Goal: Task Accomplishment & Management: Manage account settings

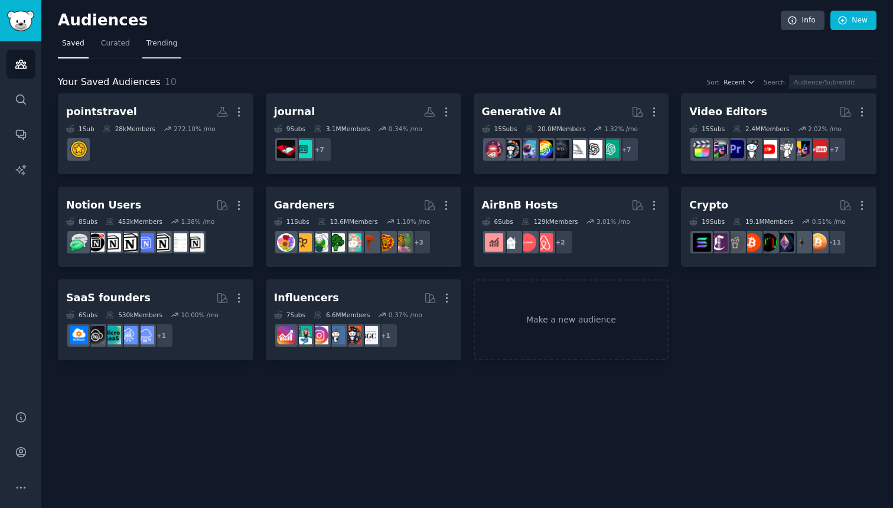
click at [176, 39] on link "Trending" at bounding box center [161, 46] width 39 height 24
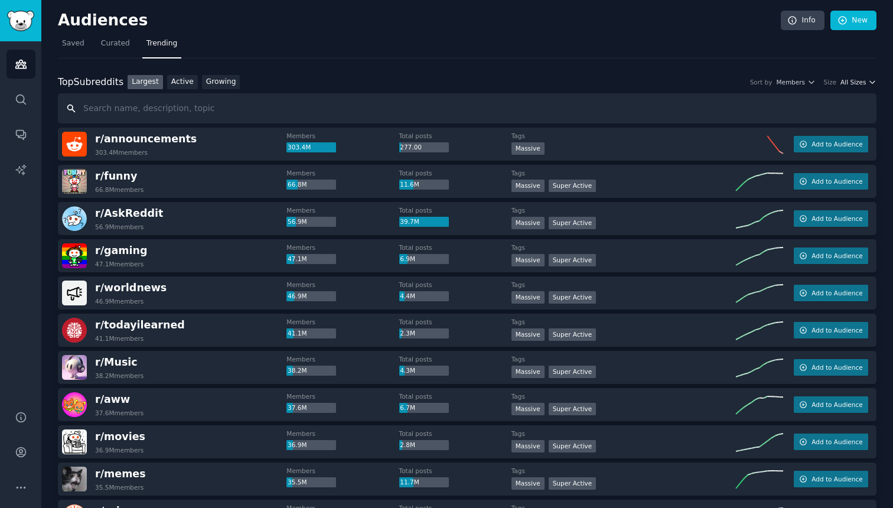
click at [864, 84] on span "All Sizes" at bounding box center [852, 82] width 25 height 8
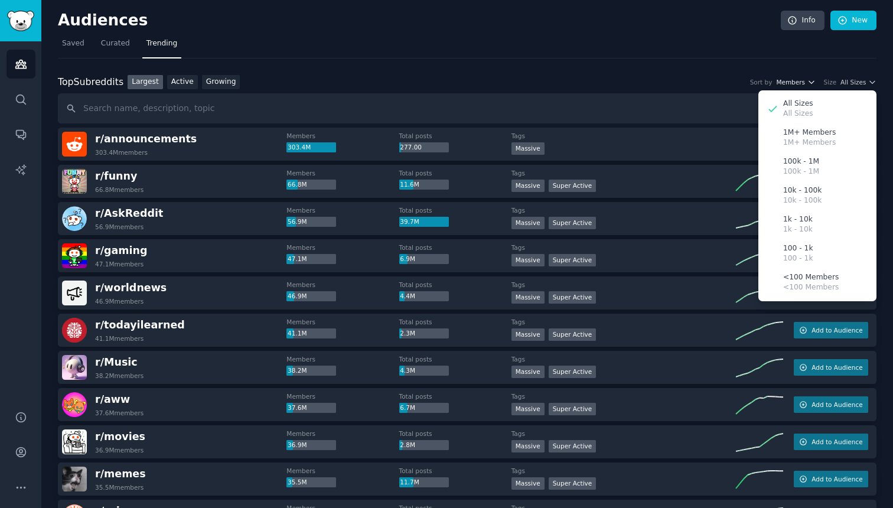
click at [801, 84] on span "Members" at bounding box center [790, 82] width 29 height 8
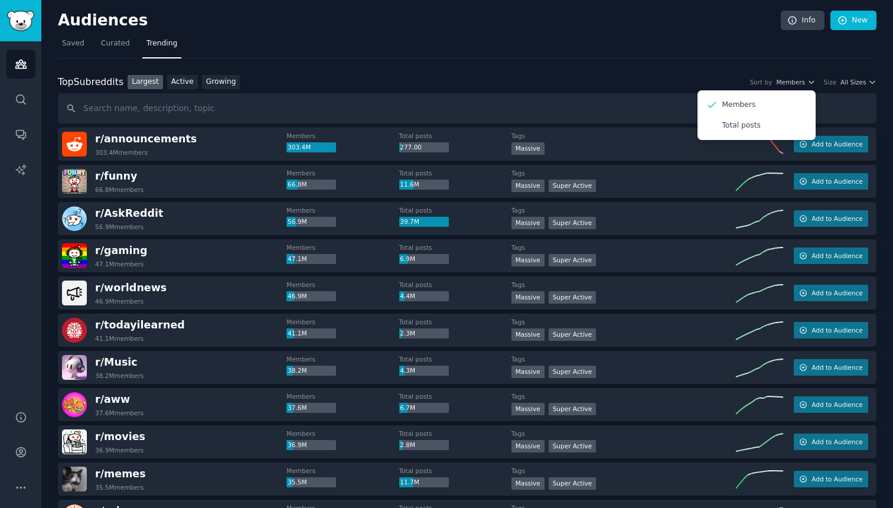
click at [295, 44] on nav "Saved Curated Trending" at bounding box center [467, 46] width 818 height 24
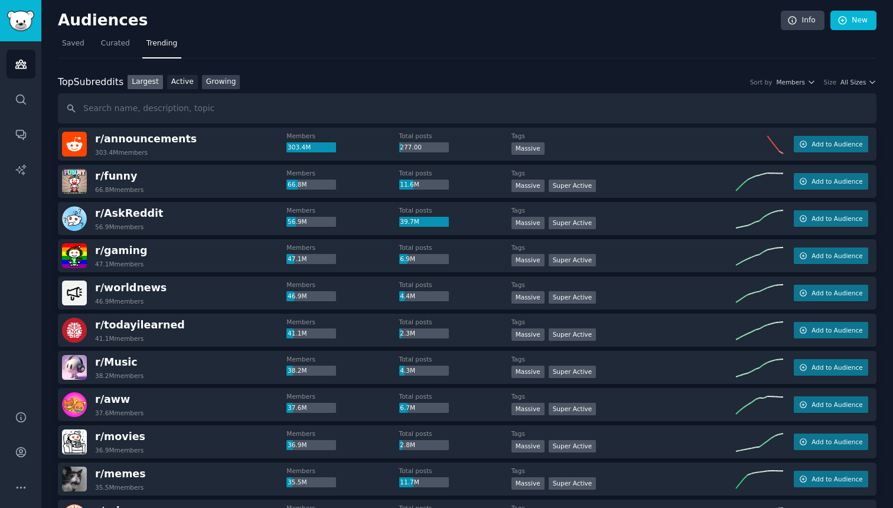
click at [214, 78] on link "Growing" at bounding box center [221, 82] width 38 height 15
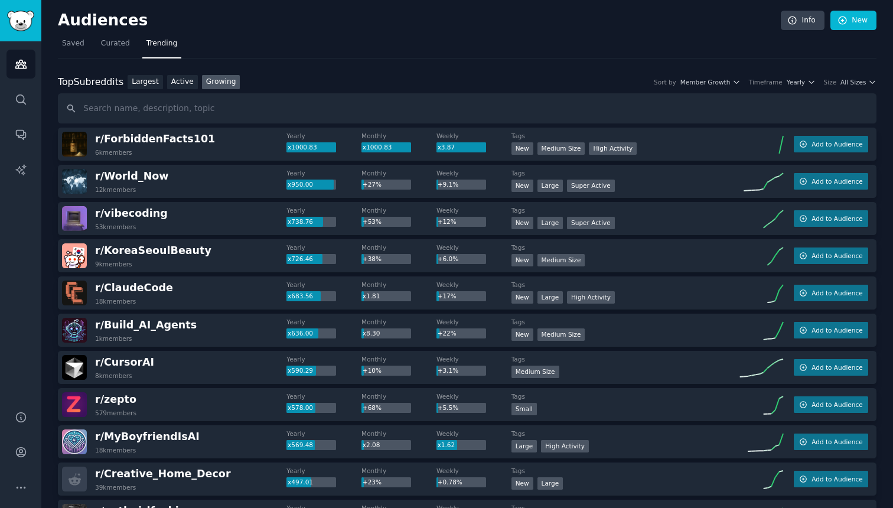
click at [803, 92] on div "Top Subreddits Top Subreddits Largest Active Growing Sort by Member Growth Time…" at bounding box center [467, 99] width 818 height 49
click at [806, 85] on button "Yearly" at bounding box center [801, 82] width 29 height 8
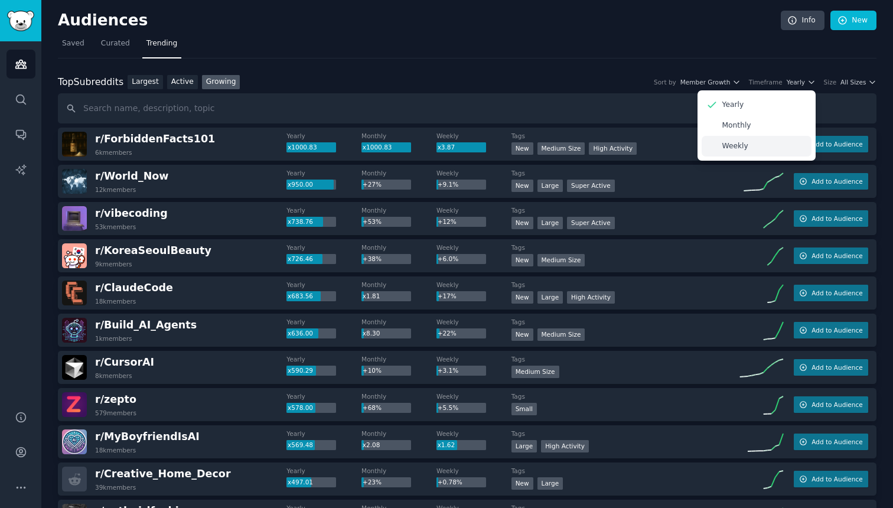
click at [765, 141] on div "Weekly" at bounding box center [756, 146] width 110 height 21
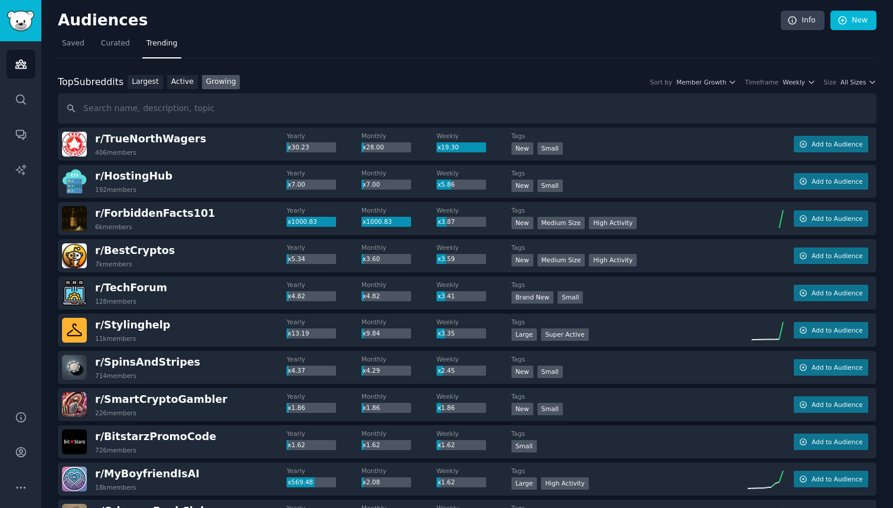
click at [847, 87] on div "Top Subreddits Top Subreddits Largest Active Growing Sort by Member Growth Time…" at bounding box center [467, 82] width 818 height 15
click at [854, 86] on span "All Sizes" at bounding box center [852, 82] width 25 height 8
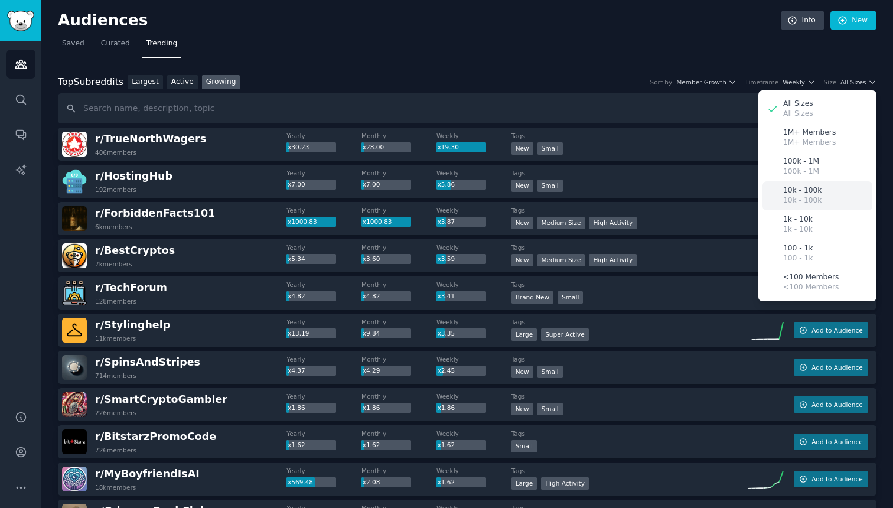
click at [808, 205] on p "10k - 100k" at bounding box center [802, 200] width 38 height 11
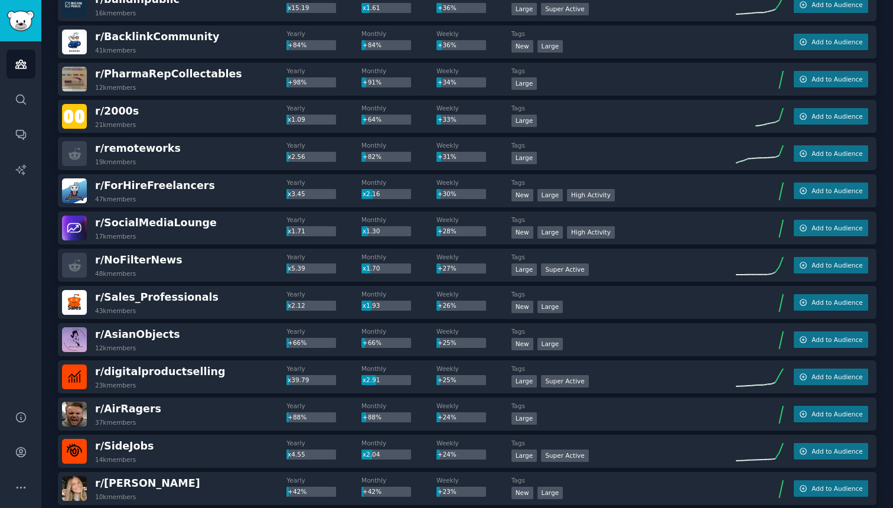
scroll to position [512, 0]
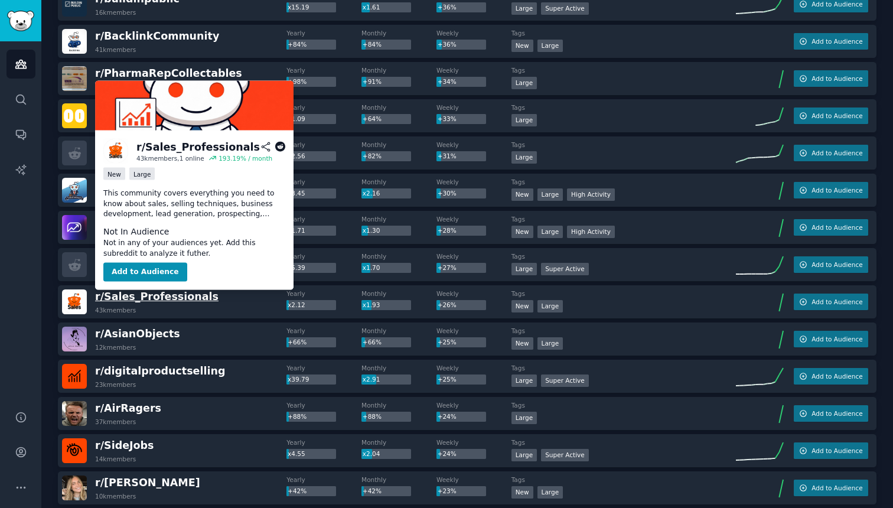
click at [158, 299] on span "r/ Sales_Professionals" at bounding box center [156, 297] width 123 height 12
click at [168, 295] on span "r/ Sales_Professionals" at bounding box center [156, 297] width 123 height 12
click at [155, 268] on button "Add to Audience" at bounding box center [145, 272] width 84 height 19
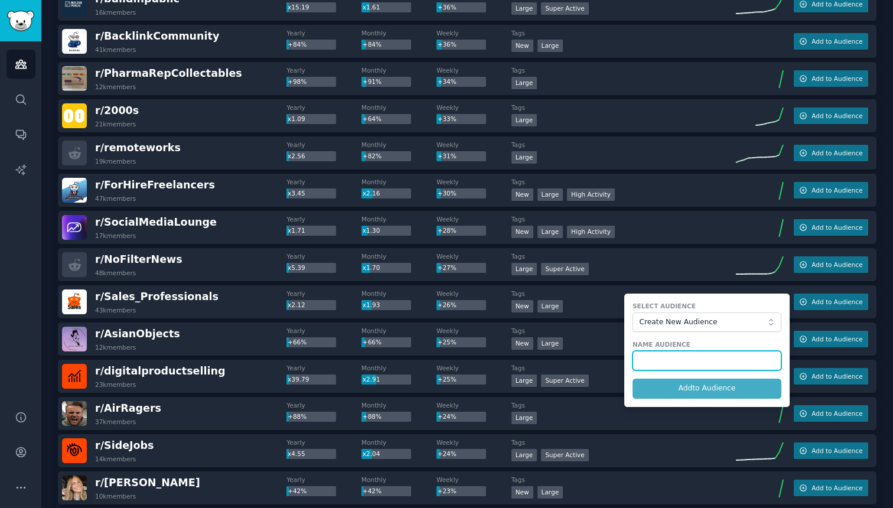
click at [664, 364] on input "text" at bounding box center [706, 361] width 149 height 20
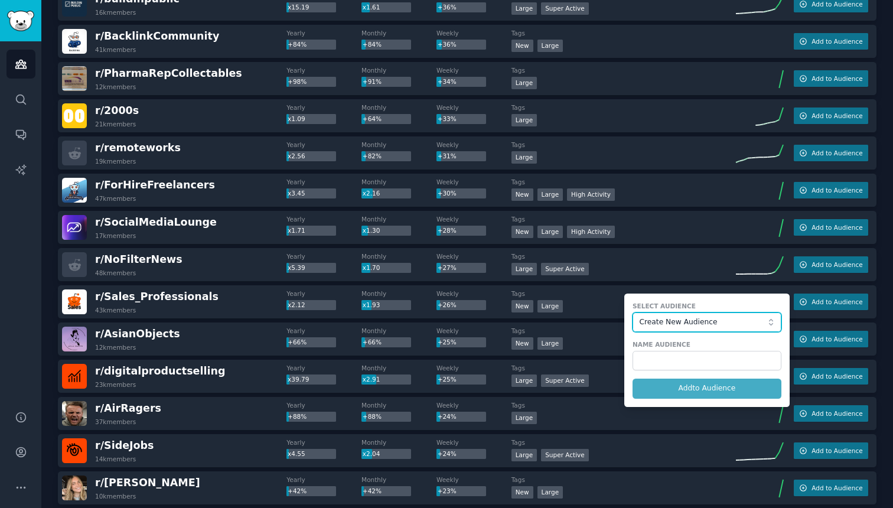
click at [671, 324] on span "Create New Audience" at bounding box center [703, 322] width 129 height 11
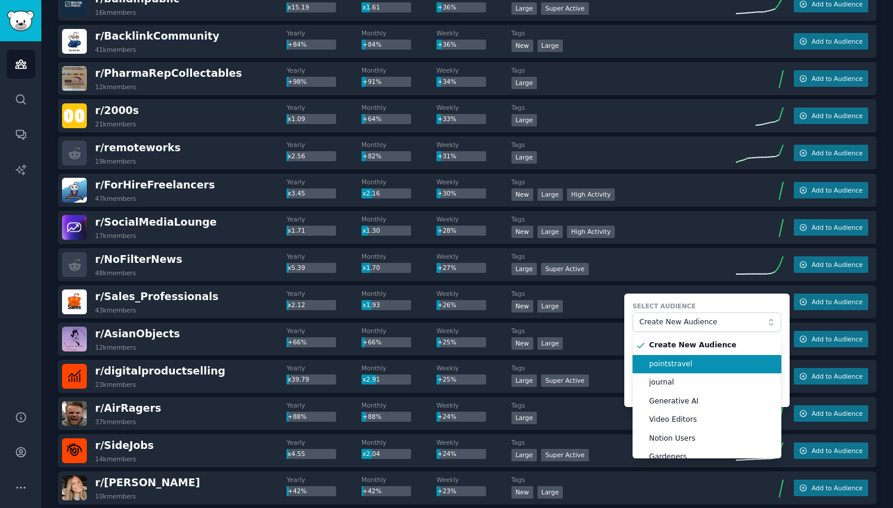
click at [671, 367] on span "pointstravel" at bounding box center [711, 364] width 124 height 11
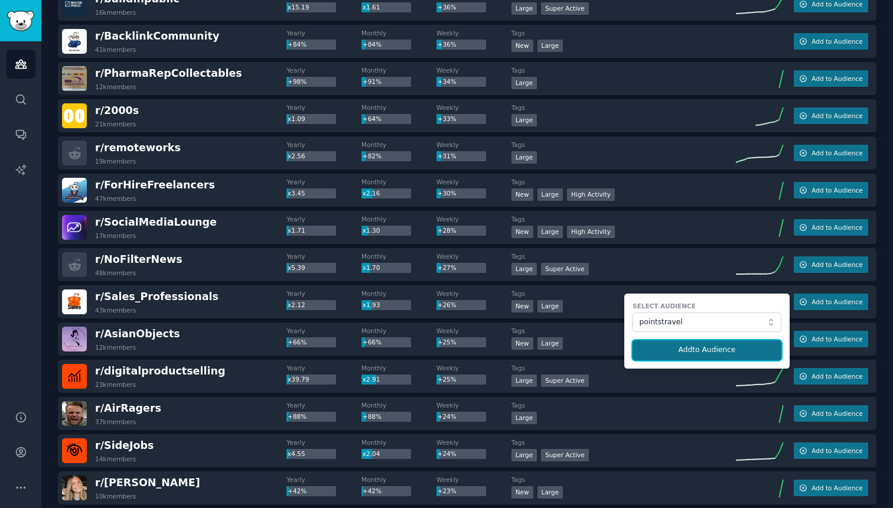
click at [668, 350] on button "Add to Audience" at bounding box center [706, 350] width 149 height 20
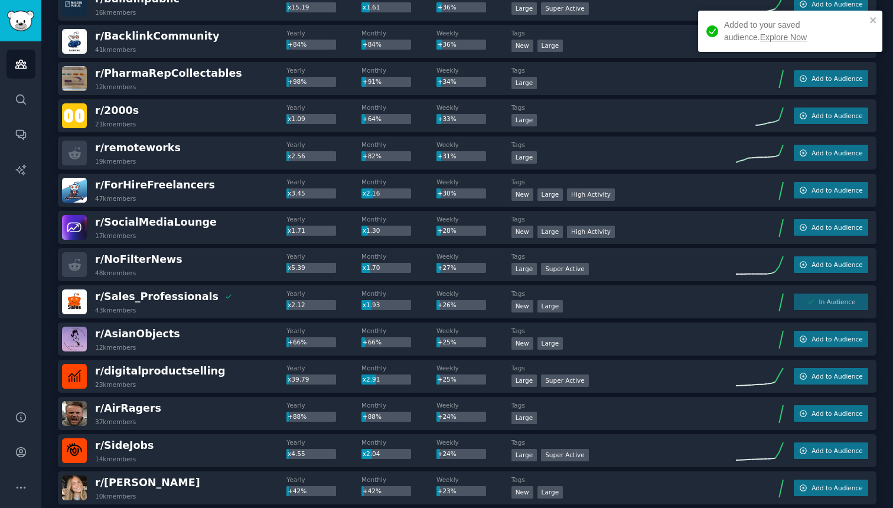
scroll to position [469, 0]
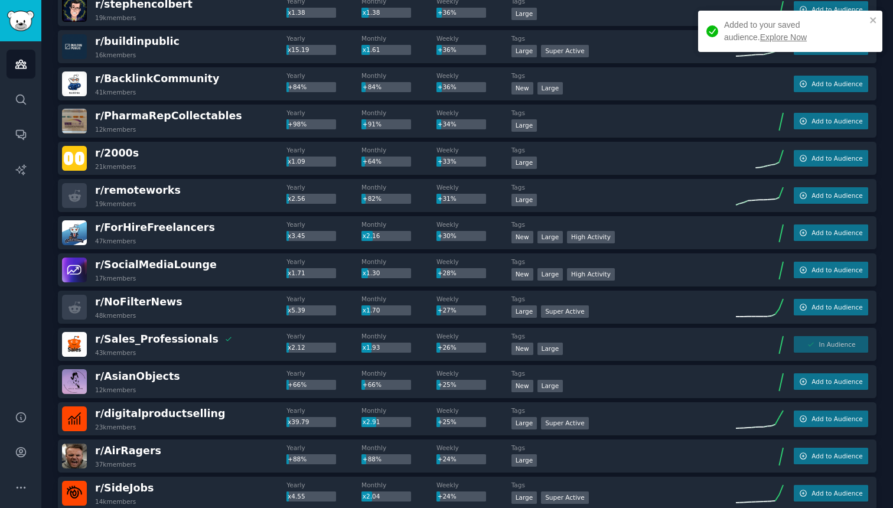
click at [760, 36] on link "Explore Now" at bounding box center [783, 36] width 47 height 9
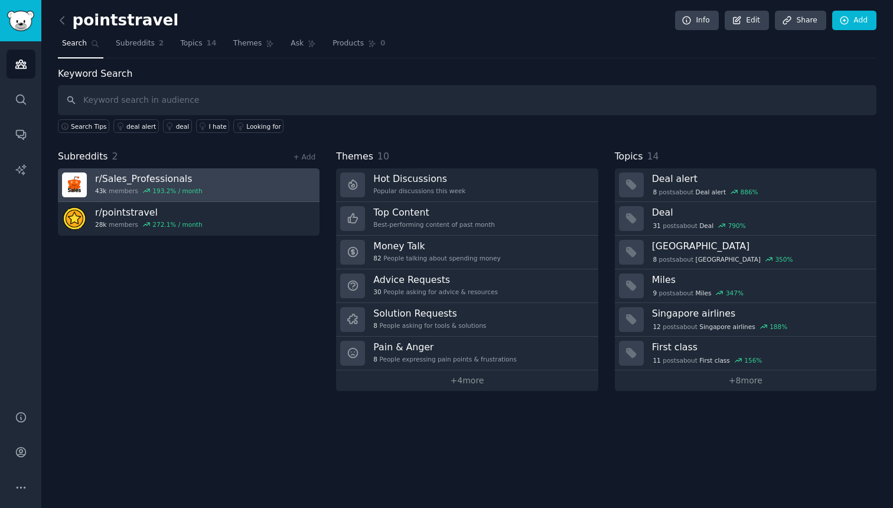
click at [282, 186] on link "r/ Sales_Professionals 43k members 193.2 % / month" at bounding box center [189, 185] width 262 height 34
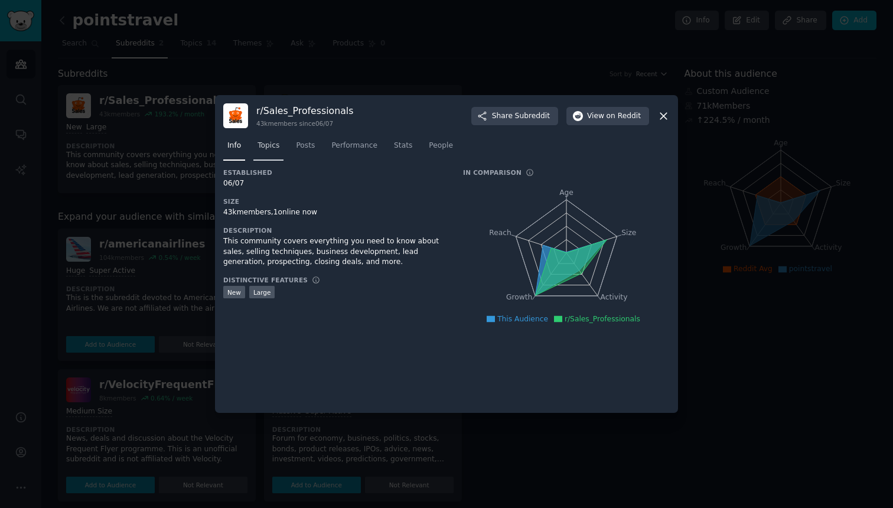
click at [276, 146] on span "Topics" at bounding box center [268, 146] width 22 height 11
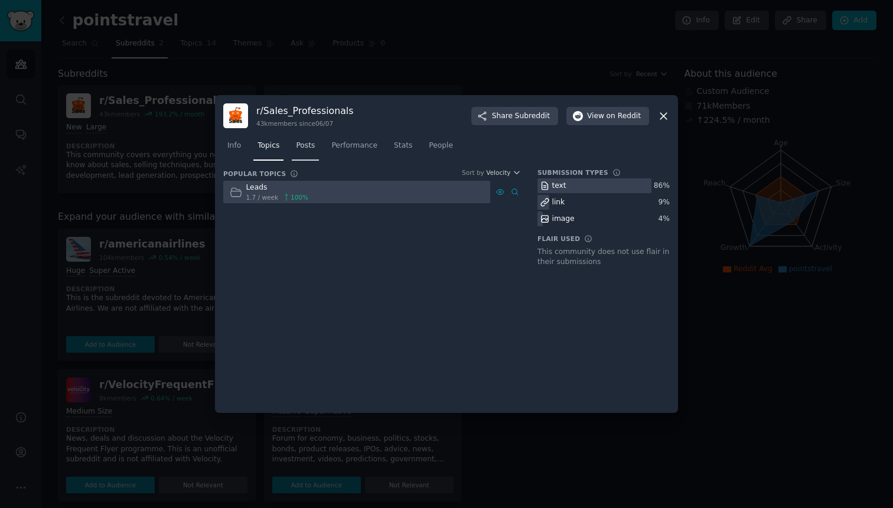
click at [301, 151] on span "Posts" at bounding box center [305, 146] width 19 height 11
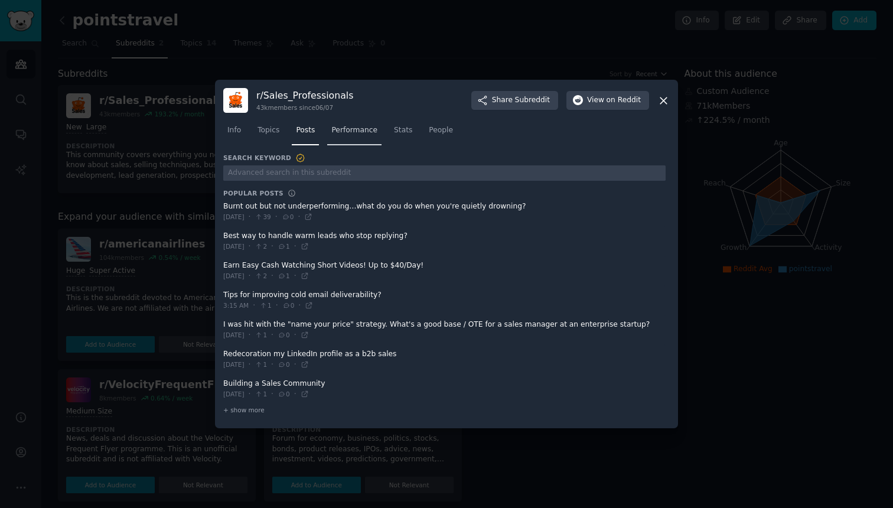
click at [352, 129] on span "Performance" at bounding box center [354, 130] width 46 height 11
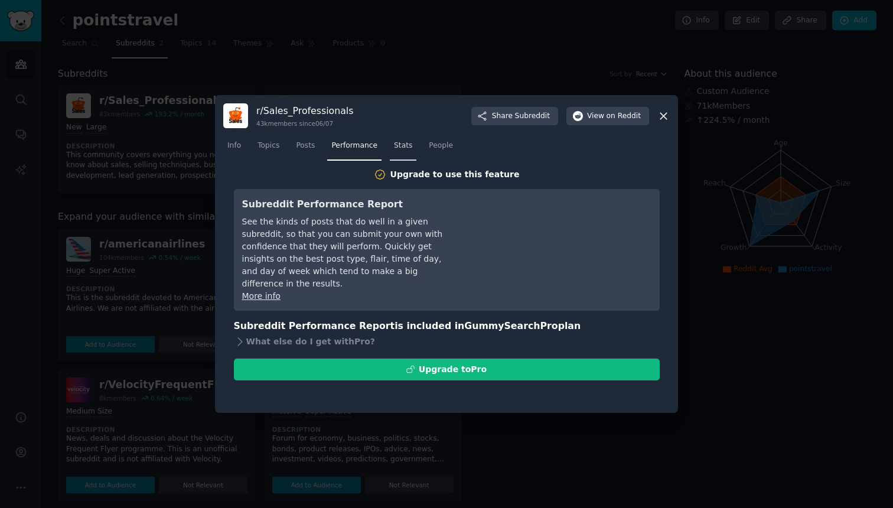
click at [407, 150] on span "Stats" at bounding box center [403, 146] width 18 height 11
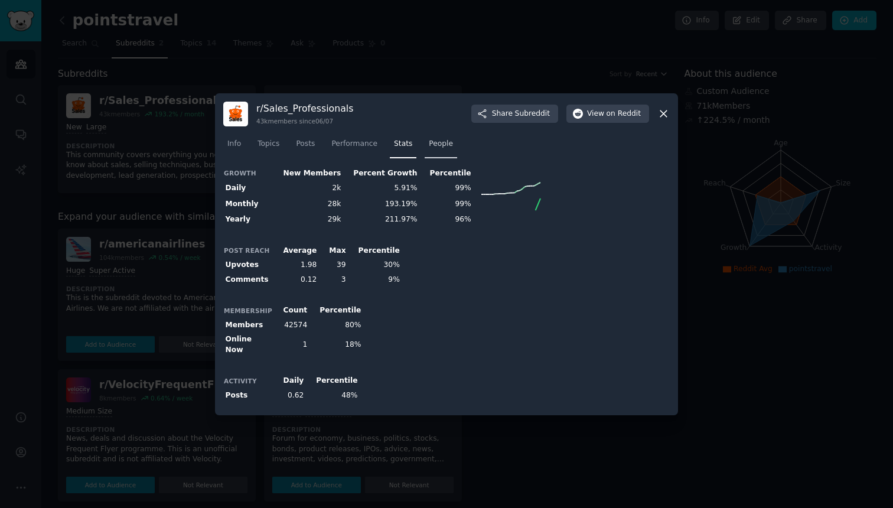
click at [441, 152] on link "People" at bounding box center [441, 147] width 32 height 24
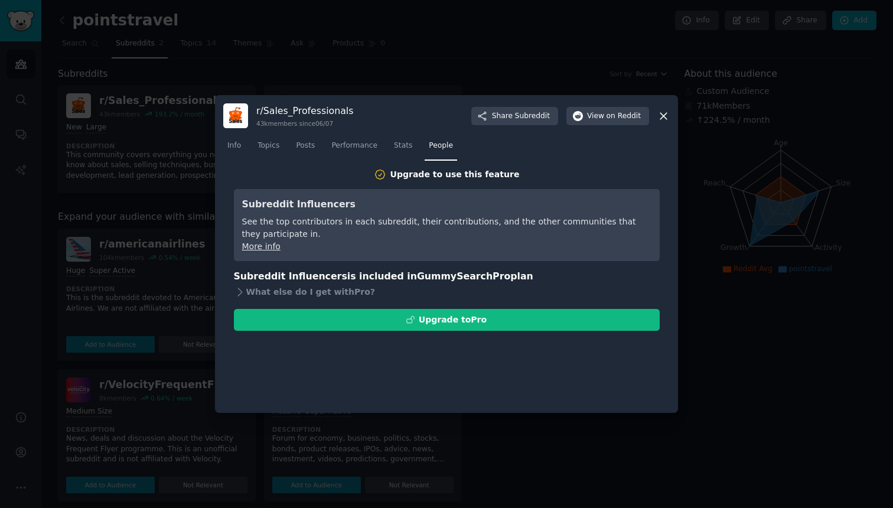
click at [458, 82] on div at bounding box center [446, 254] width 893 height 508
